Goal: Task Accomplishment & Management: Complete application form

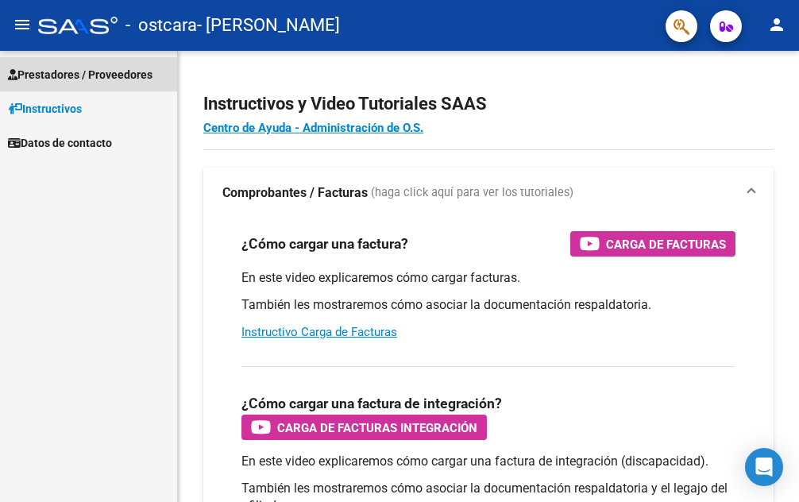
click at [128, 76] on span "Prestadores / Proveedores" at bounding box center [80, 74] width 145 height 17
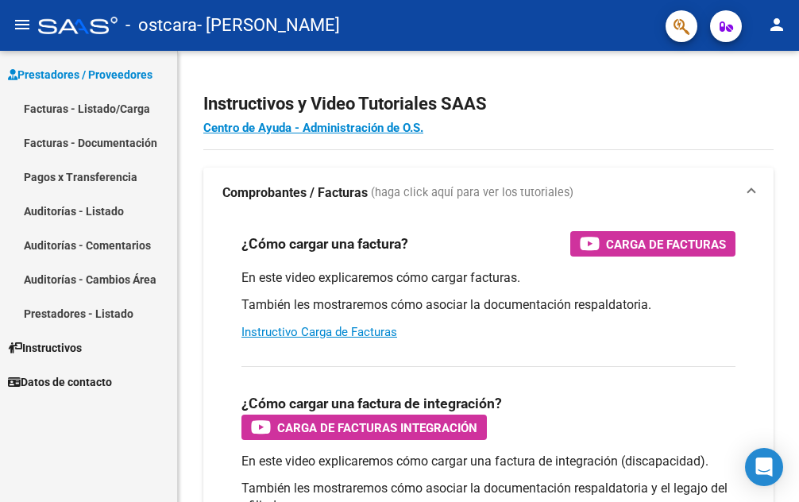
click at [117, 100] on link "Facturas - Listado/Carga" at bounding box center [88, 108] width 177 height 34
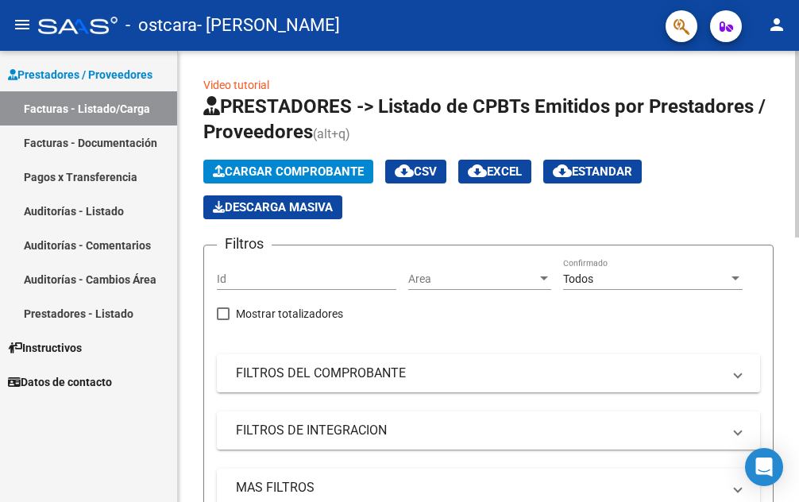
click at [0, 91] on link "Facturas - Listado/Carga" at bounding box center [88, 108] width 177 height 34
click at [322, 167] on span "Cargar Comprobante" at bounding box center [288, 171] width 151 height 14
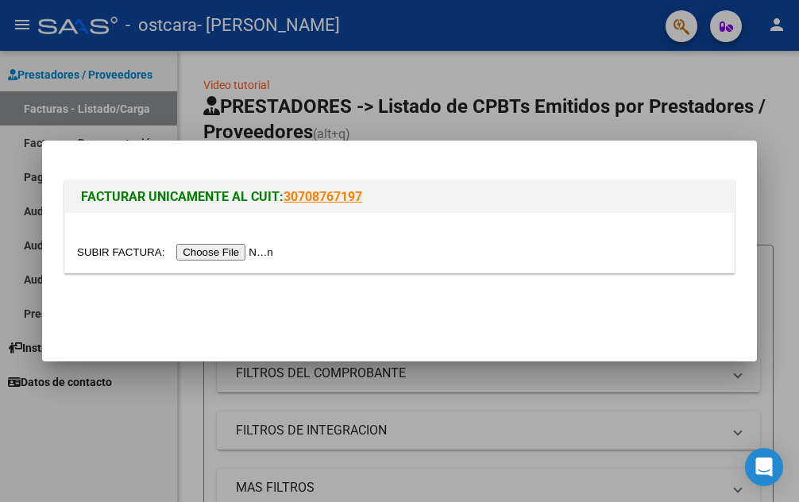
click at [243, 252] on input "file" at bounding box center [177, 252] width 201 height 17
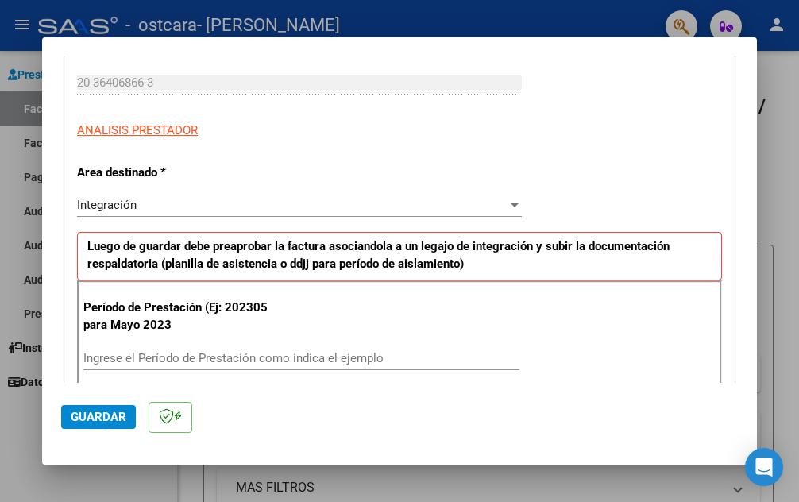
scroll to position [318, 0]
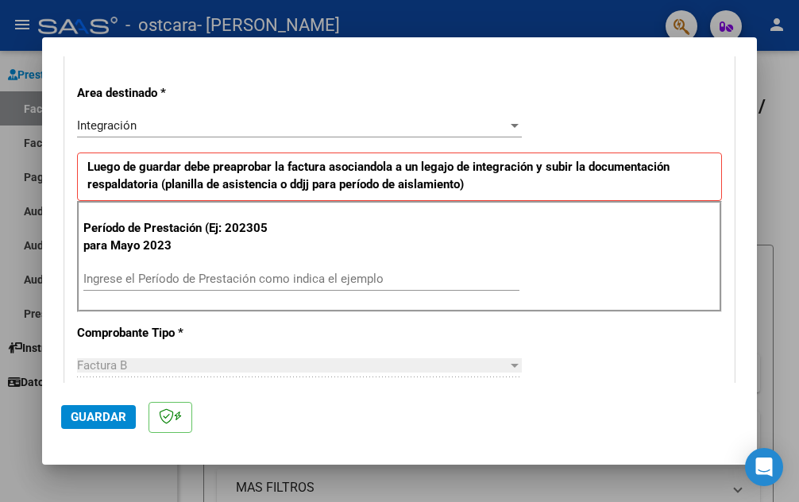
click at [254, 277] on input "Ingrese el Período de Prestación como indica el ejemplo" at bounding box center [301, 279] width 436 height 14
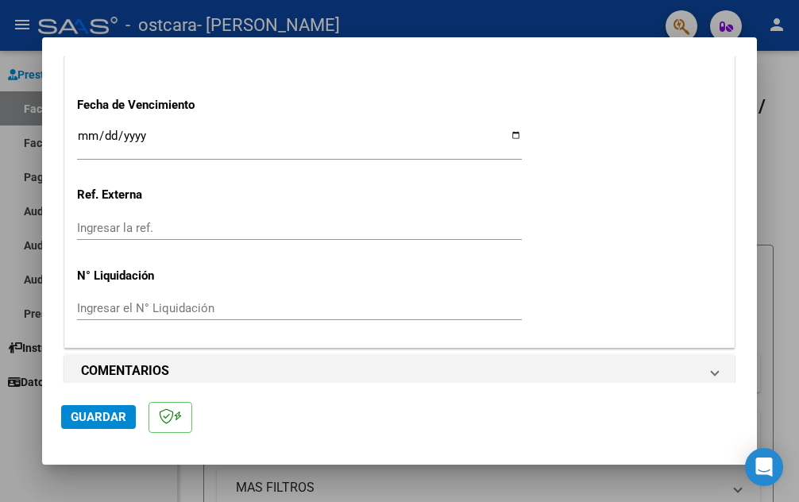
scroll to position [1090, 0]
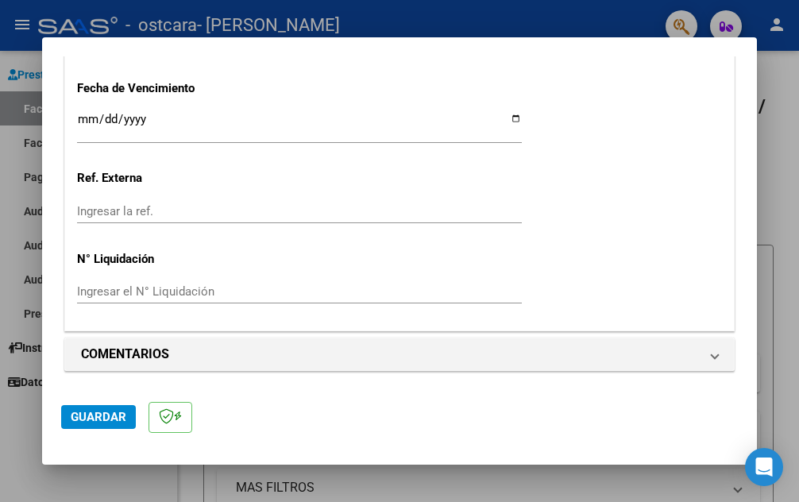
type input "202507"
click at [107, 415] on span "Guardar" at bounding box center [99, 417] width 56 height 14
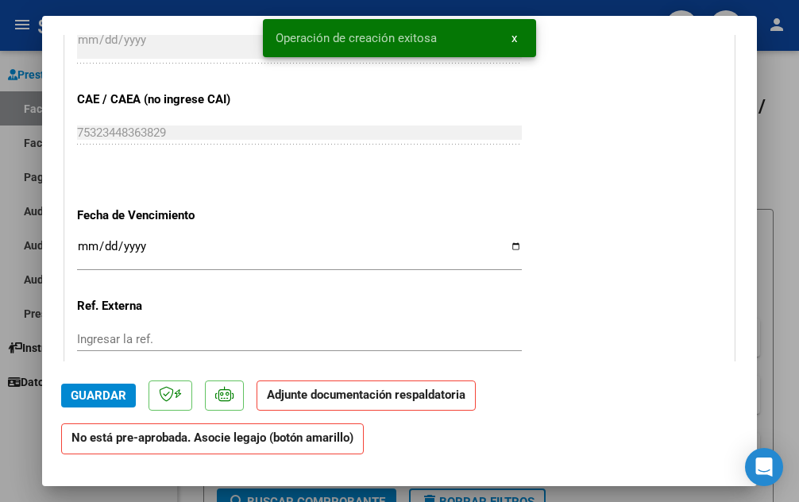
scroll to position [1271, 0]
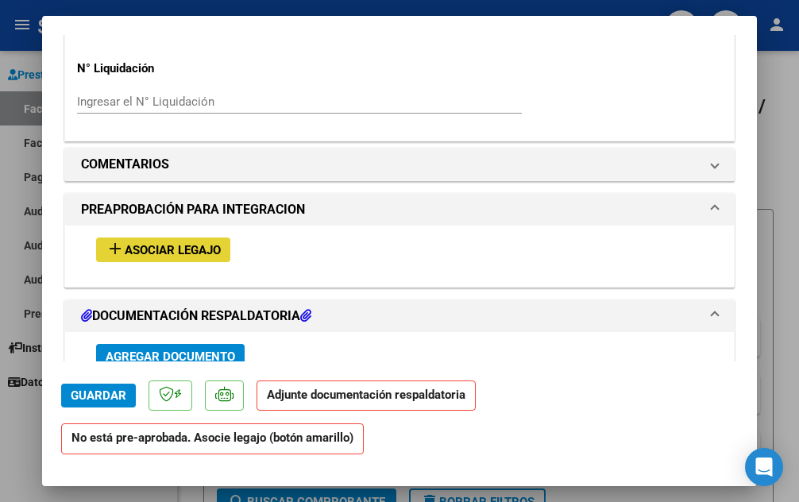
click at [203, 247] on span "Asociar Legajo" at bounding box center [173, 250] width 96 height 14
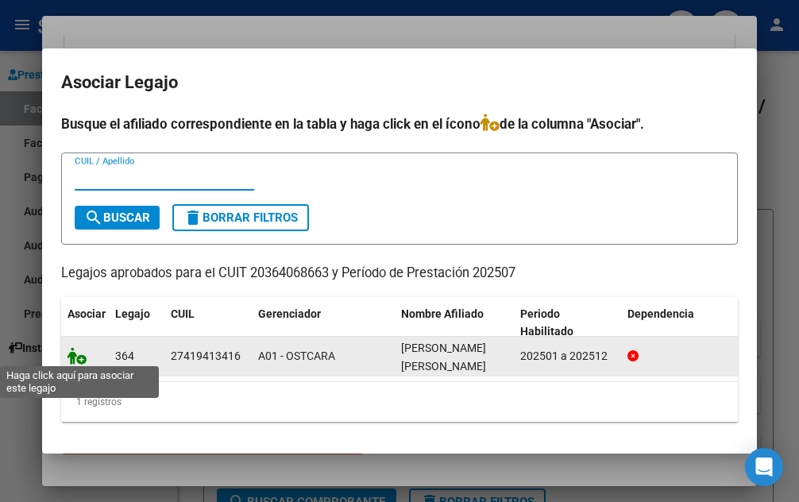
click at [79, 351] on icon at bounding box center [77, 355] width 19 height 17
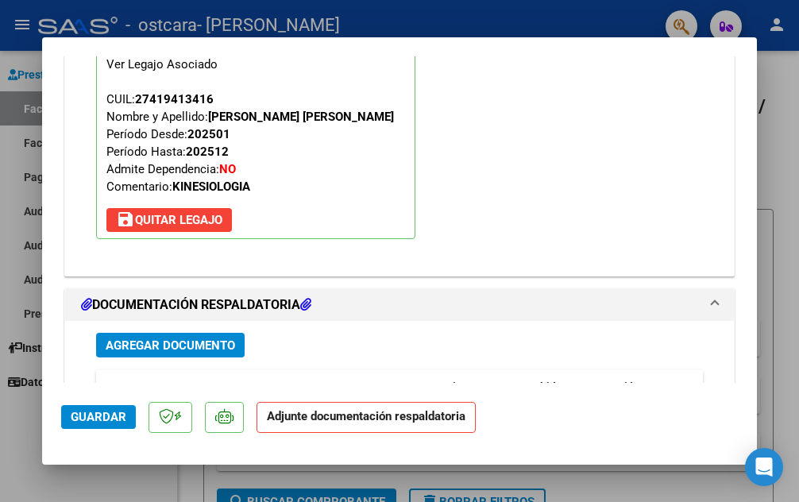
scroll to position [1630, 0]
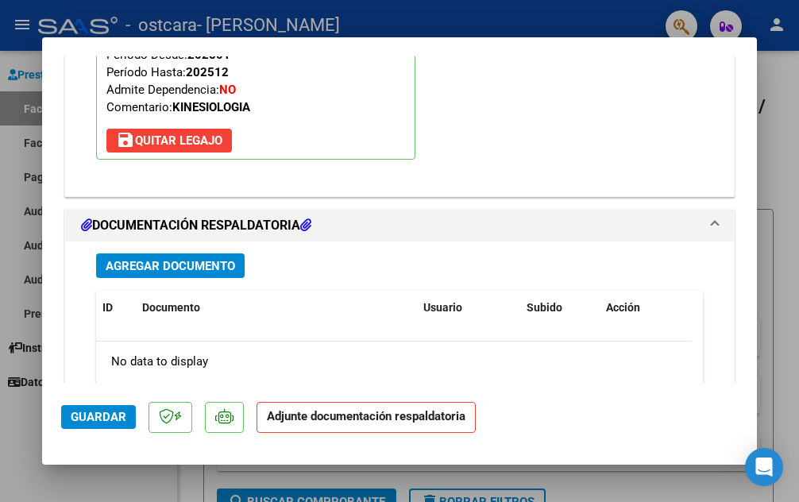
click at [201, 264] on span "Agregar Documento" at bounding box center [170, 266] width 129 height 14
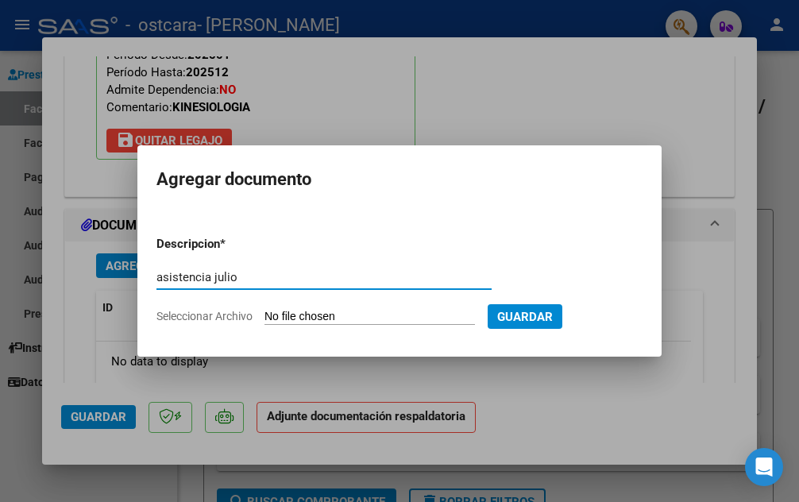
type input "asistencia julio"
click at [387, 319] on input "Seleccionar Archivo" at bounding box center [369, 317] width 210 height 15
type input "C:\fakepath\julio Juli 25.pdf"
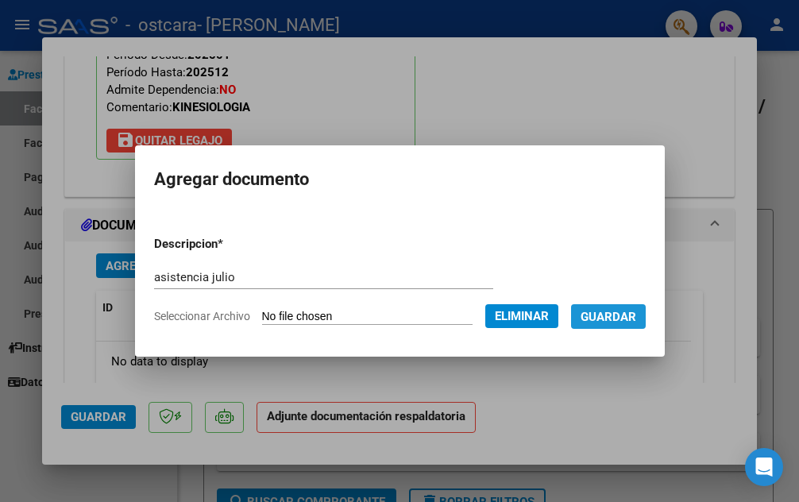
click at [636, 316] on span "Guardar" at bounding box center [609, 317] width 56 height 14
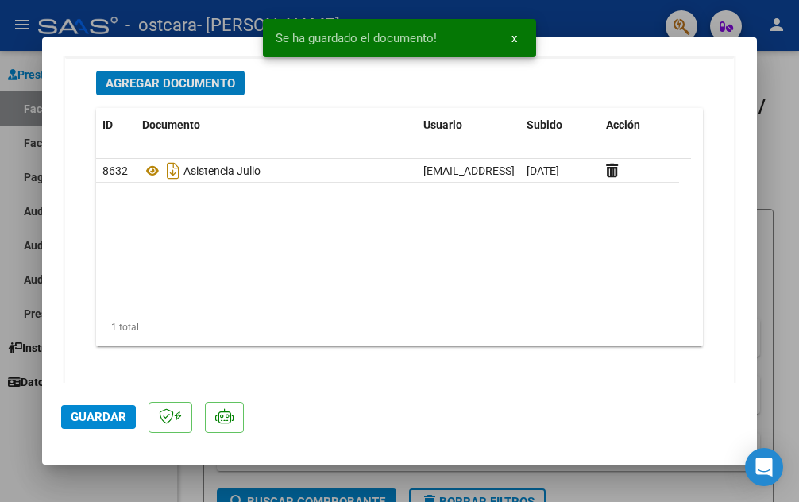
scroll to position [1826, 0]
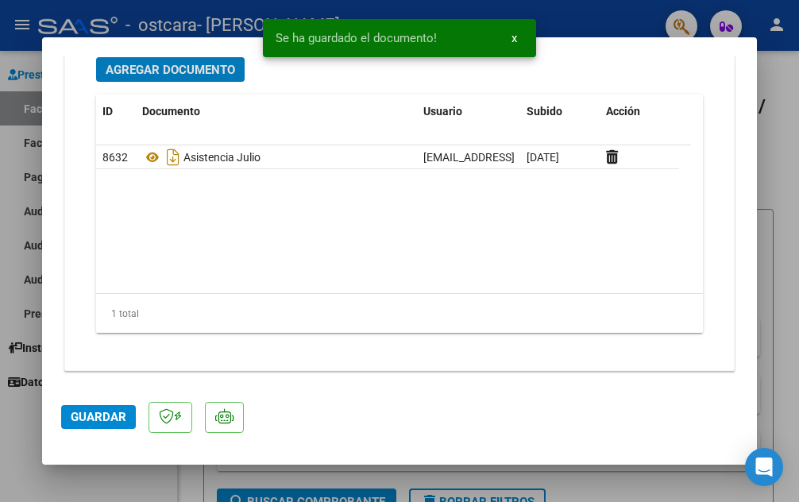
click at [90, 412] on span "Guardar" at bounding box center [99, 417] width 56 height 14
